Goal: Check status

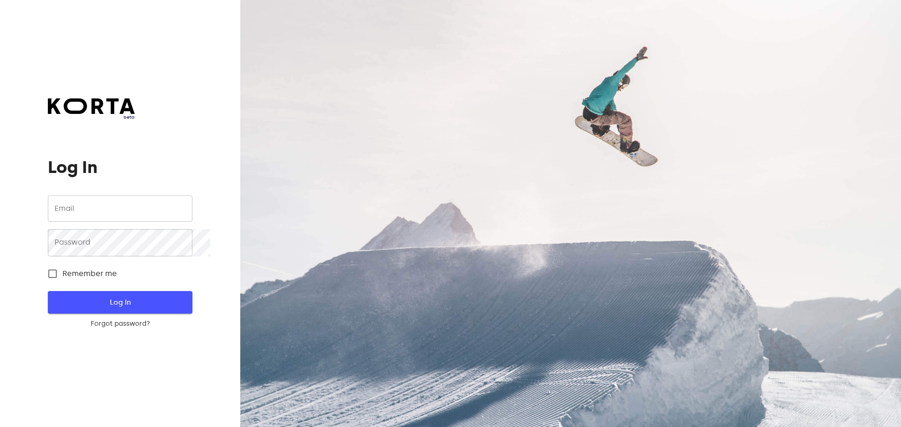
type input "[EMAIL_ADDRESS][DOMAIN_NAME]"
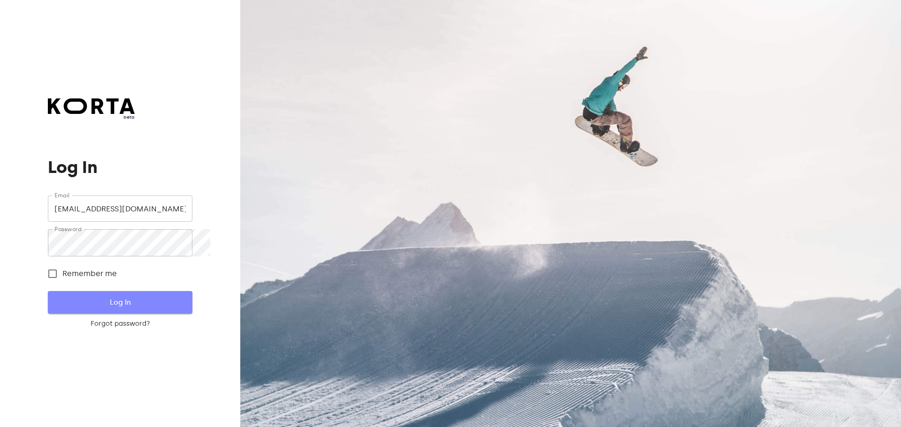
click at [141, 309] on span "Log In" at bounding box center [120, 302] width 114 height 12
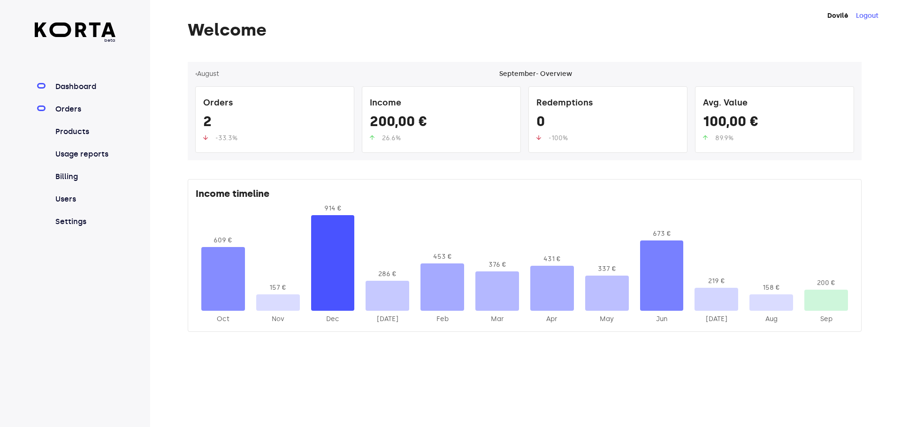
click at [89, 115] on link "Orders" at bounding box center [84, 109] width 62 height 11
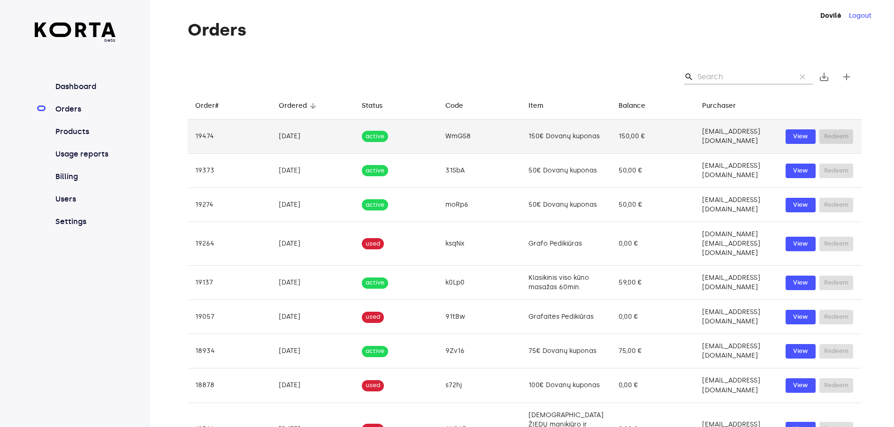
click at [611, 147] on td "150,00 €" at bounding box center [653, 137] width 84 height 34
